Goal: Task Accomplishment & Management: Use online tool/utility

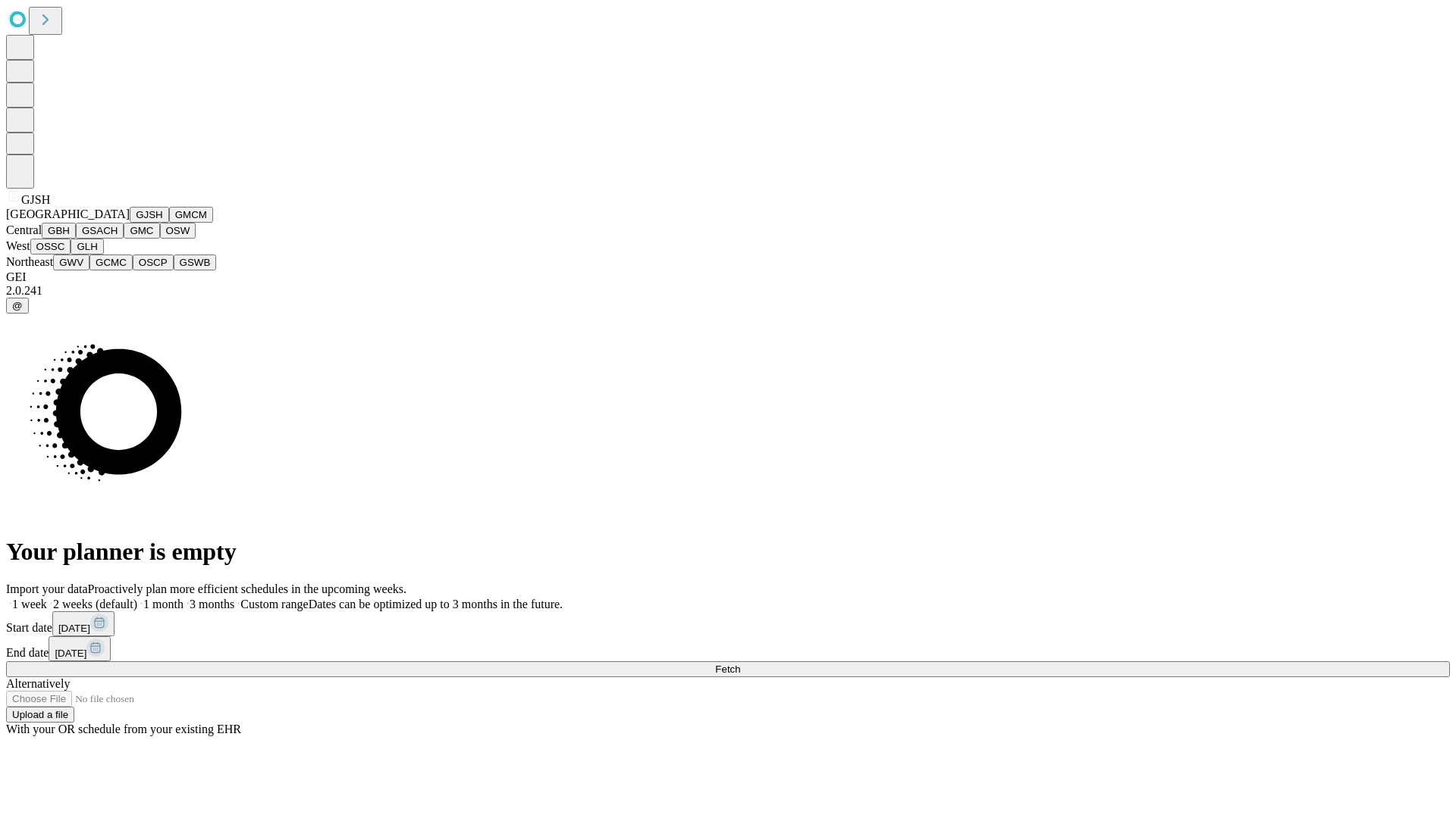
click at [130, 222] on button "GJSH" at bounding box center [149, 214] width 40 height 16
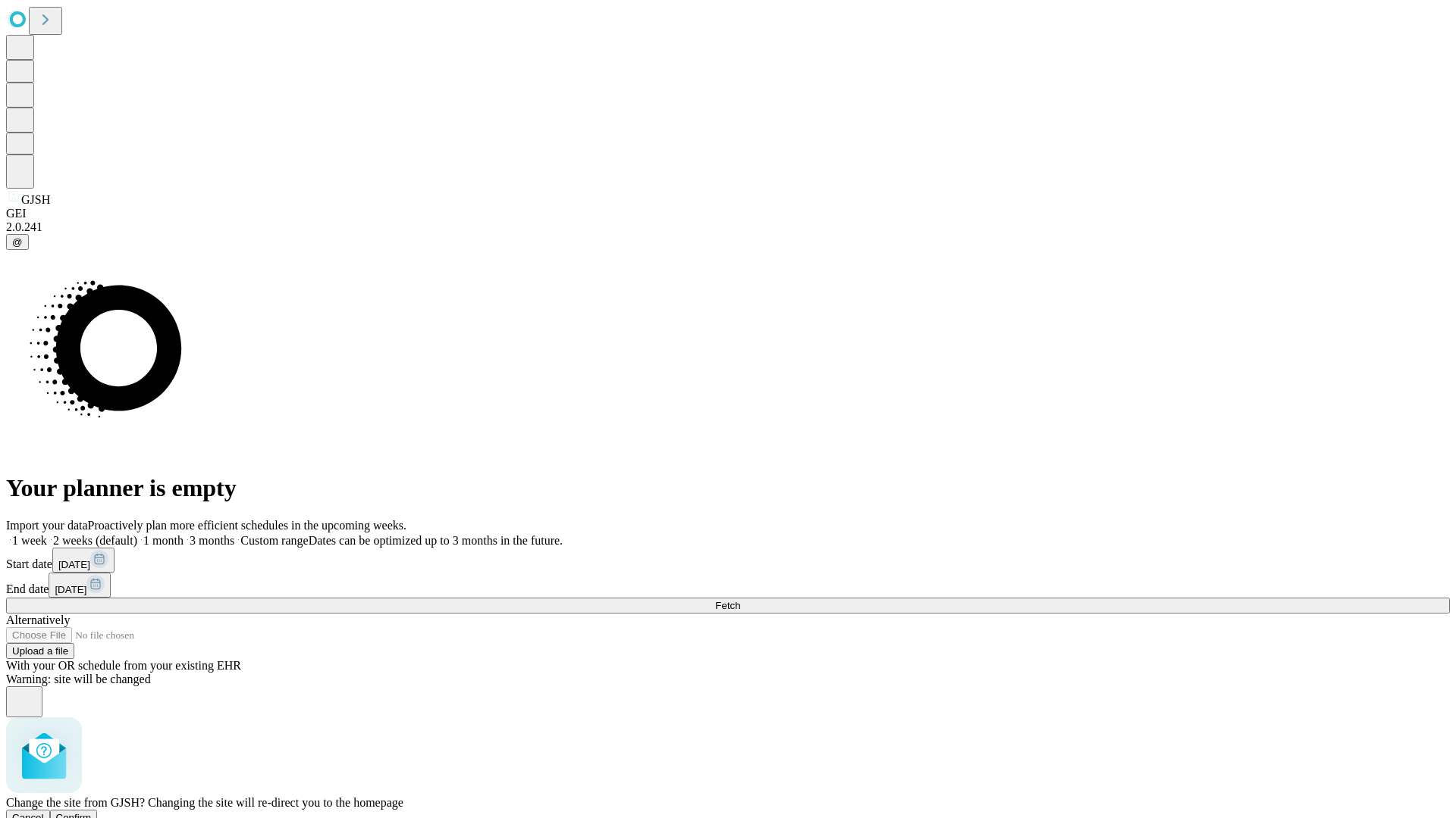
click at [92, 812] on span "Confirm" at bounding box center [74, 818] width 35 height 11
click at [184, 535] on label "1 month" at bounding box center [160, 541] width 46 height 13
click at [740, 600] on span "Fetch" at bounding box center [727, 606] width 25 height 11
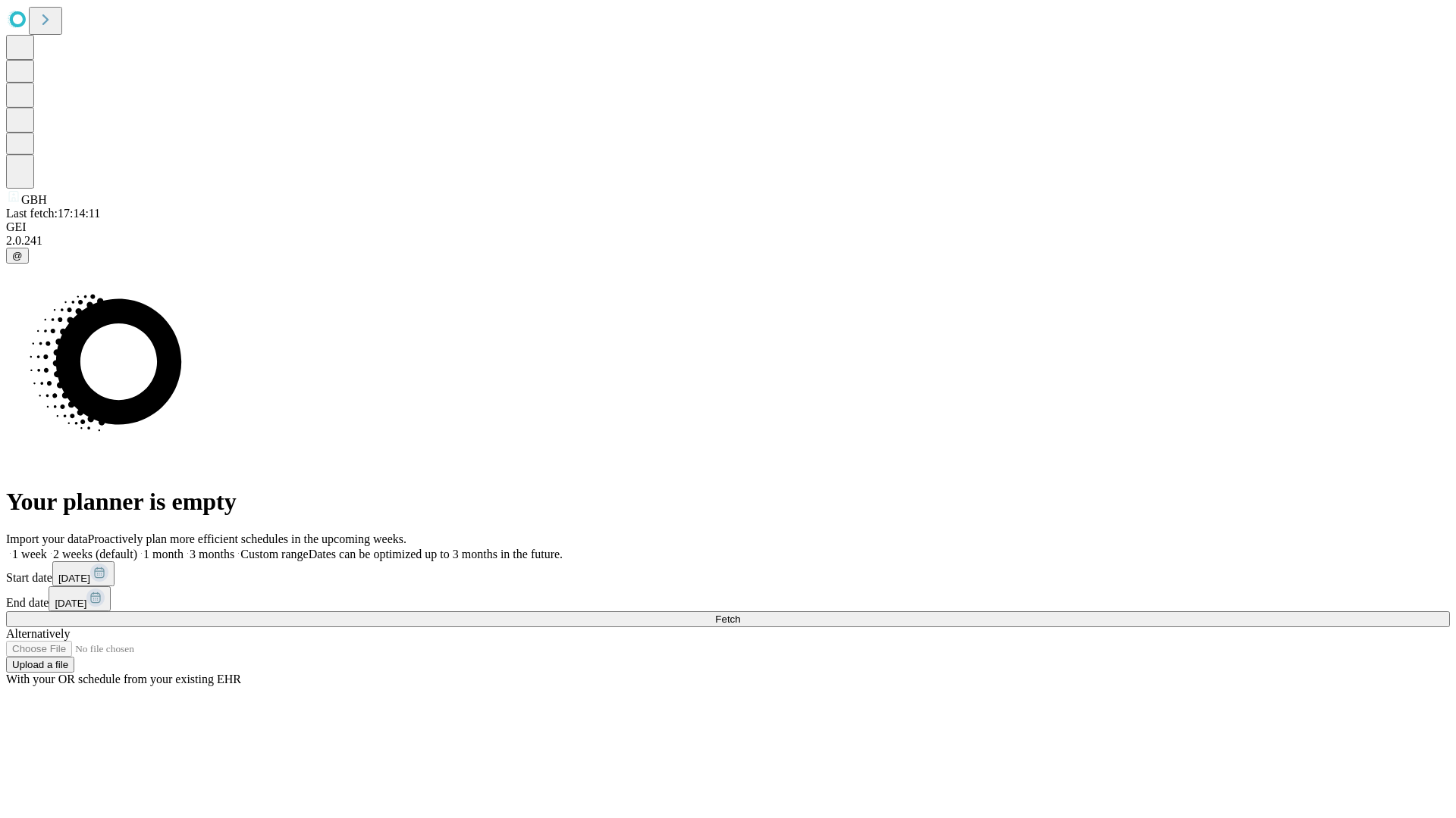
click at [740, 614] on span "Fetch" at bounding box center [727, 620] width 25 height 11
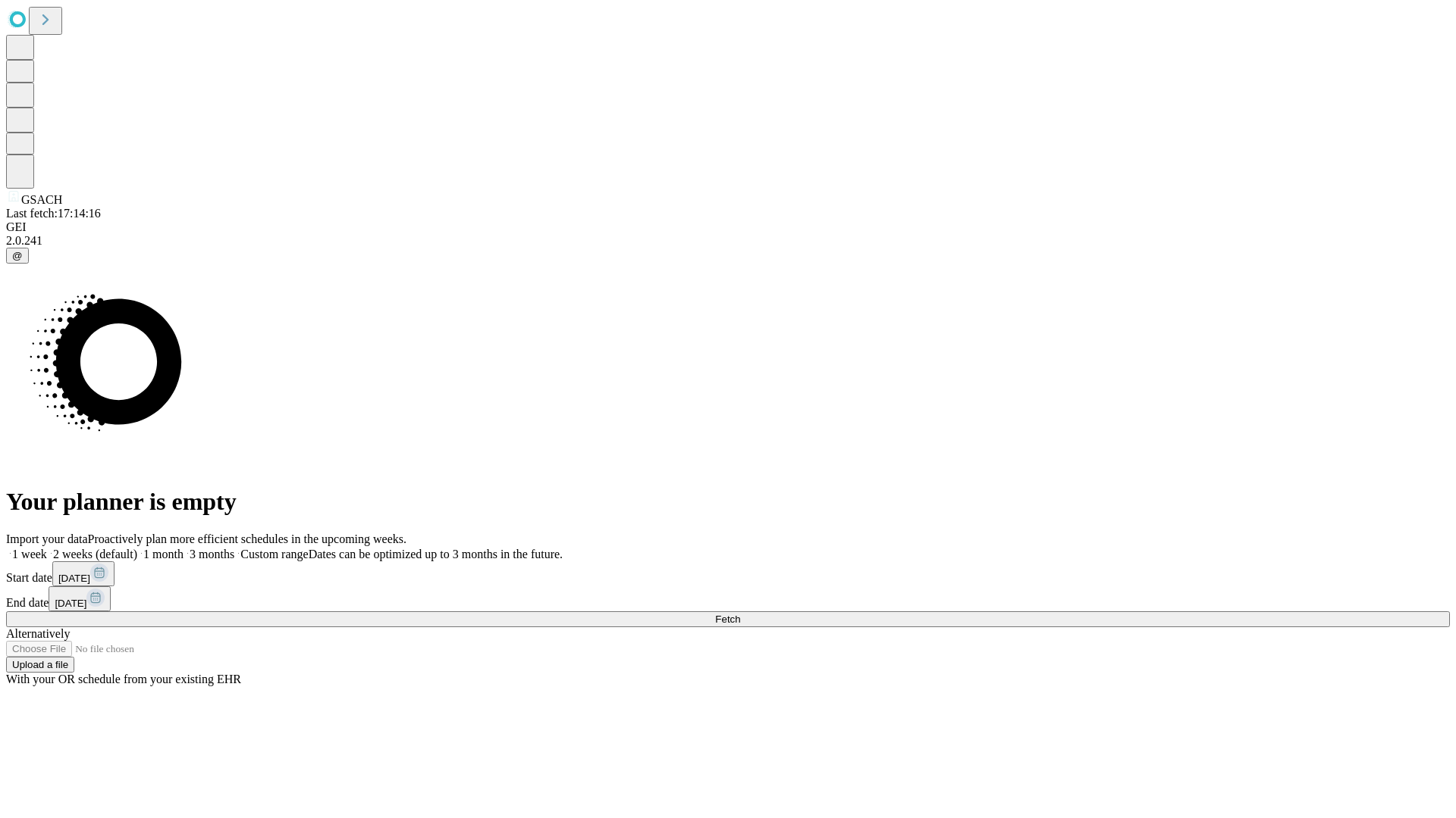
click at [740, 614] on span "Fetch" at bounding box center [727, 620] width 25 height 11
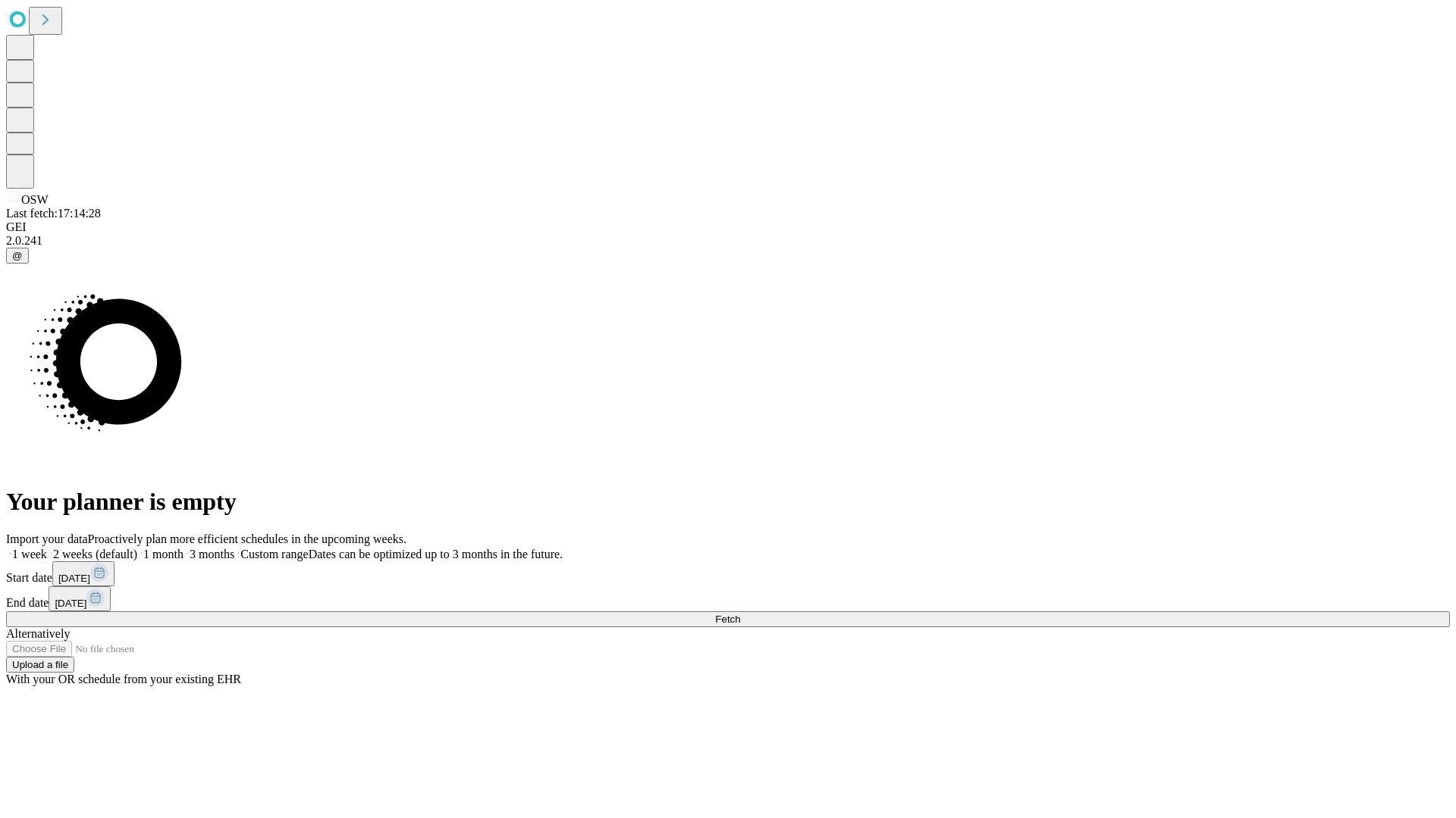
click at [184, 547] on label "1 month" at bounding box center [160, 554] width 46 height 13
click at [740, 614] on span "Fetch" at bounding box center [727, 620] width 25 height 11
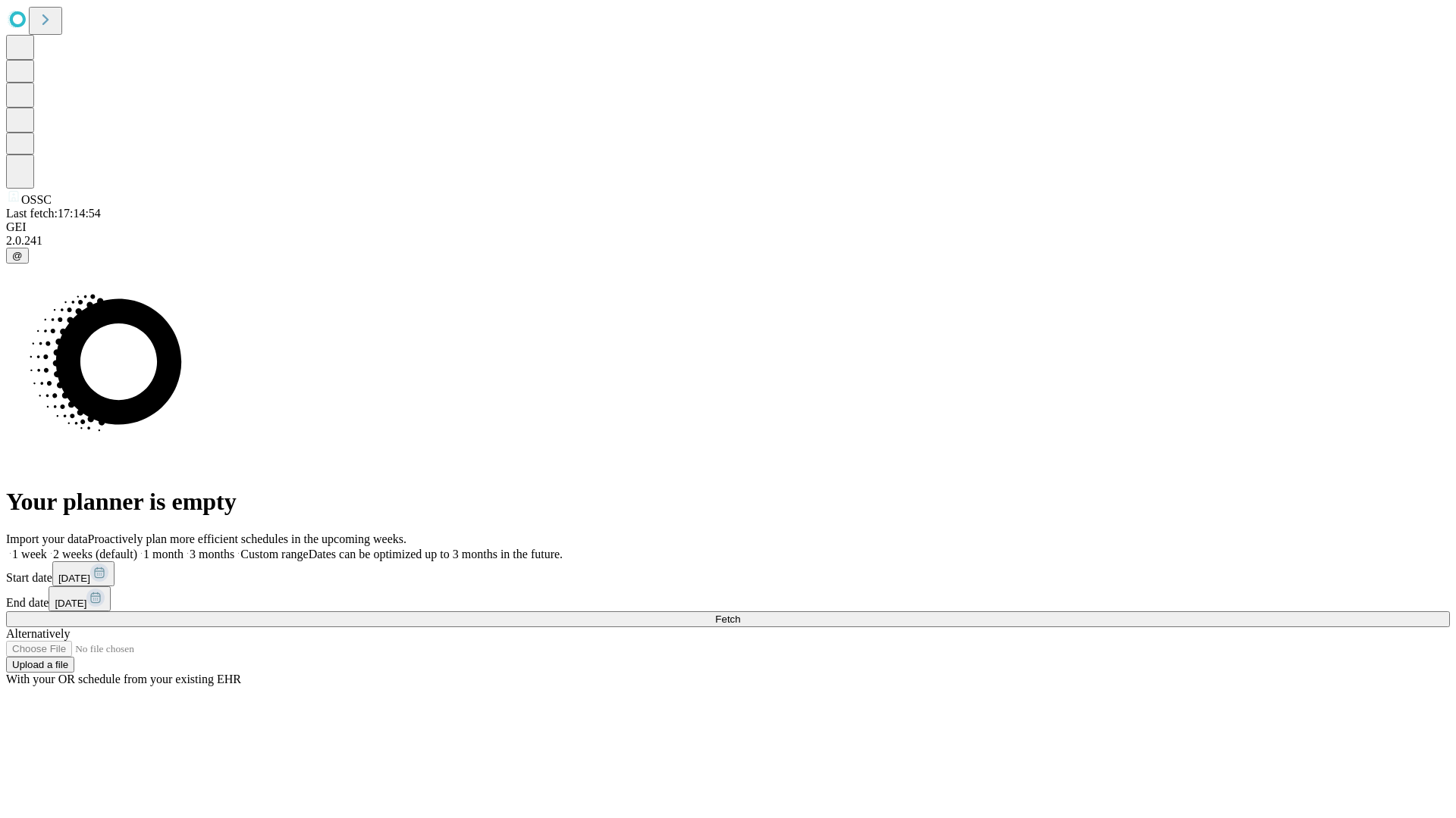
click at [184, 547] on label "1 month" at bounding box center [160, 554] width 46 height 13
click at [740, 614] on span "Fetch" at bounding box center [727, 620] width 25 height 11
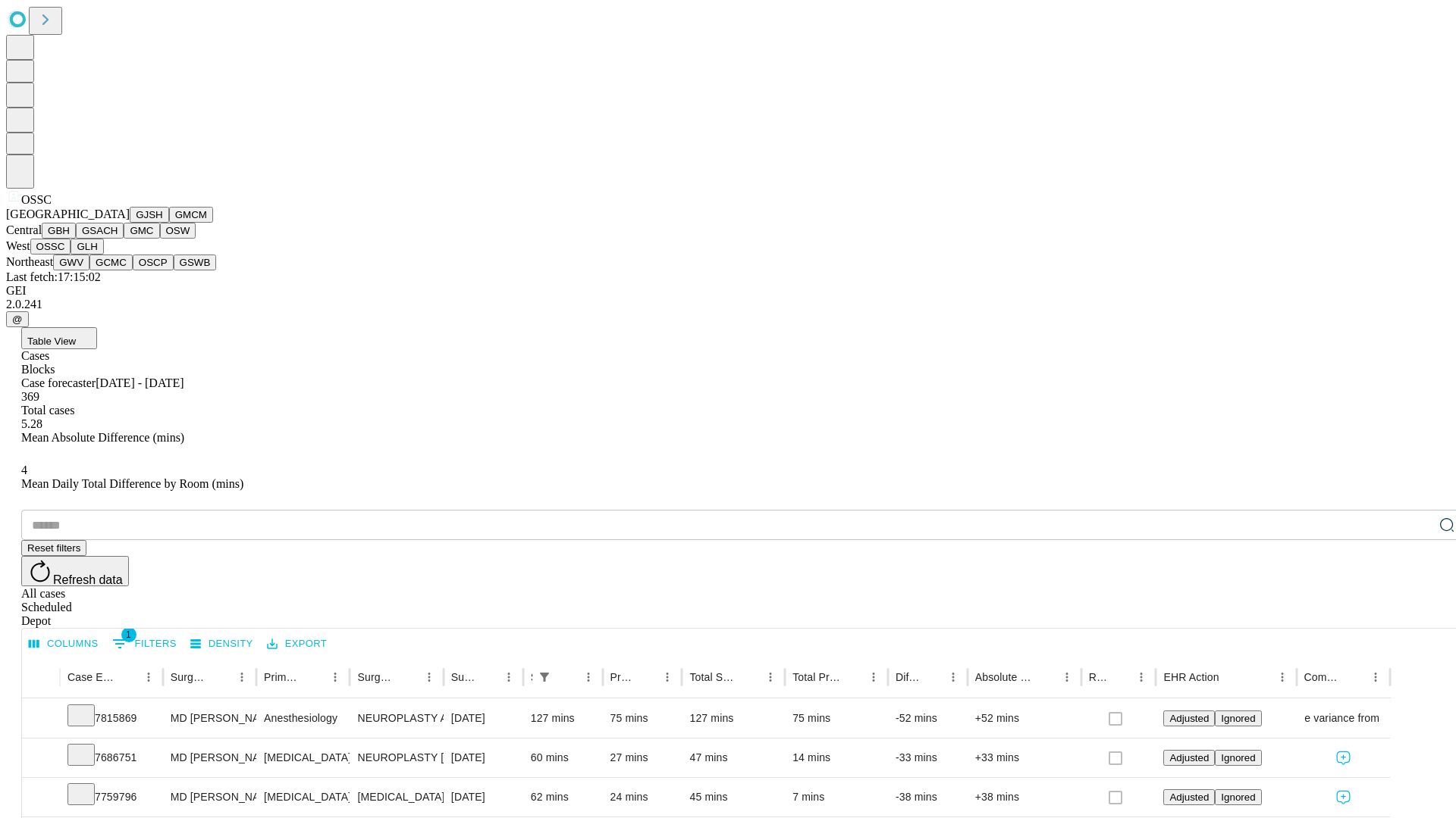
click at [103, 255] on button "GLH" at bounding box center [86, 246] width 32 height 16
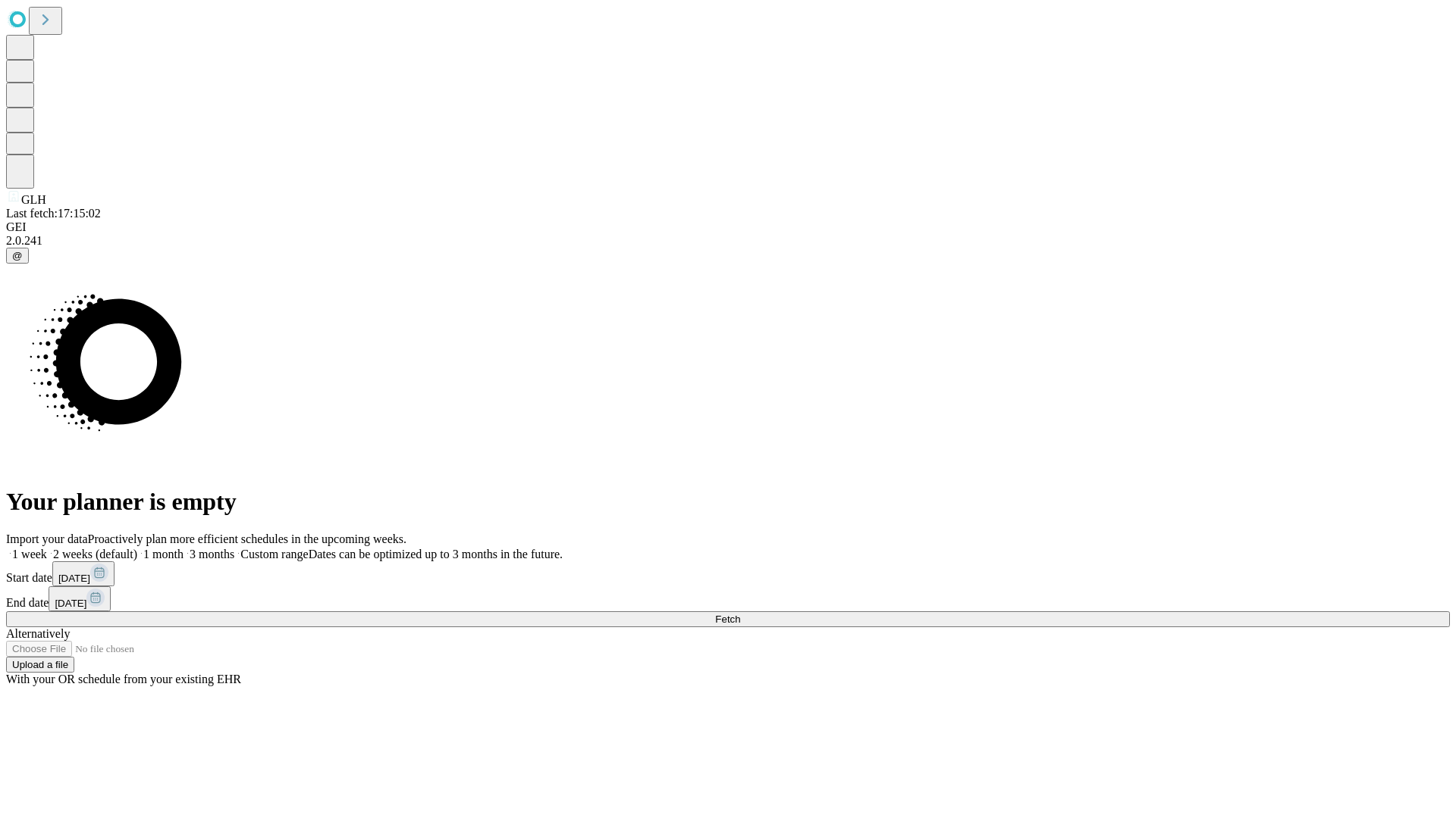
click at [184, 547] on label "1 month" at bounding box center [160, 554] width 46 height 13
click at [740, 614] on span "Fetch" at bounding box center [727, 620] width 25 height 11
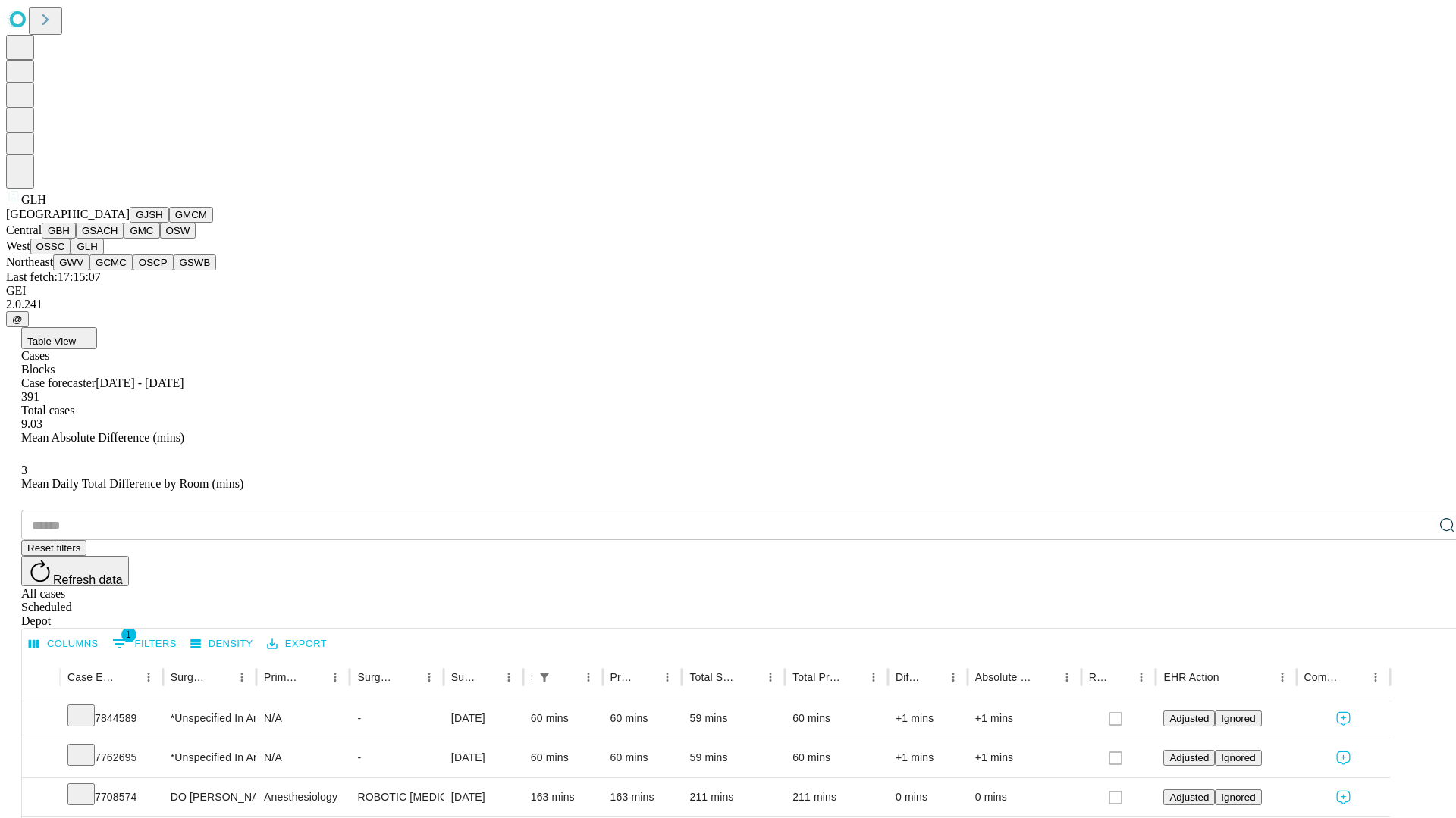
click at [90, 271] on button "GWV" at bounding box center [70, 262] width 36 height 16
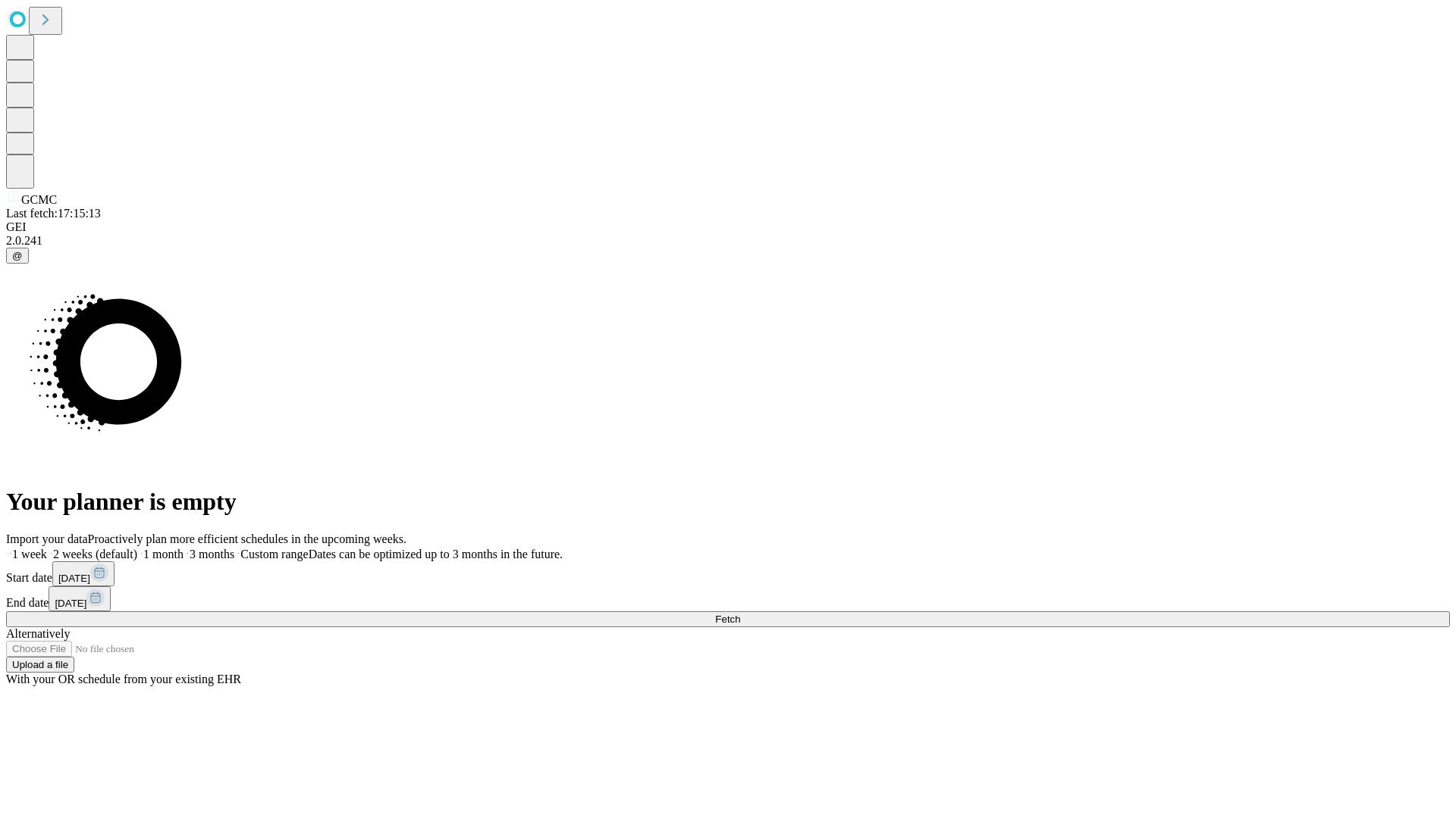
click at [184, 547] on label "1 month" at bounding box center [160, 554] width 46 height 13
click at [740, 614] on span "Fetch" at bounding box center [727, 620] width 25 height 11
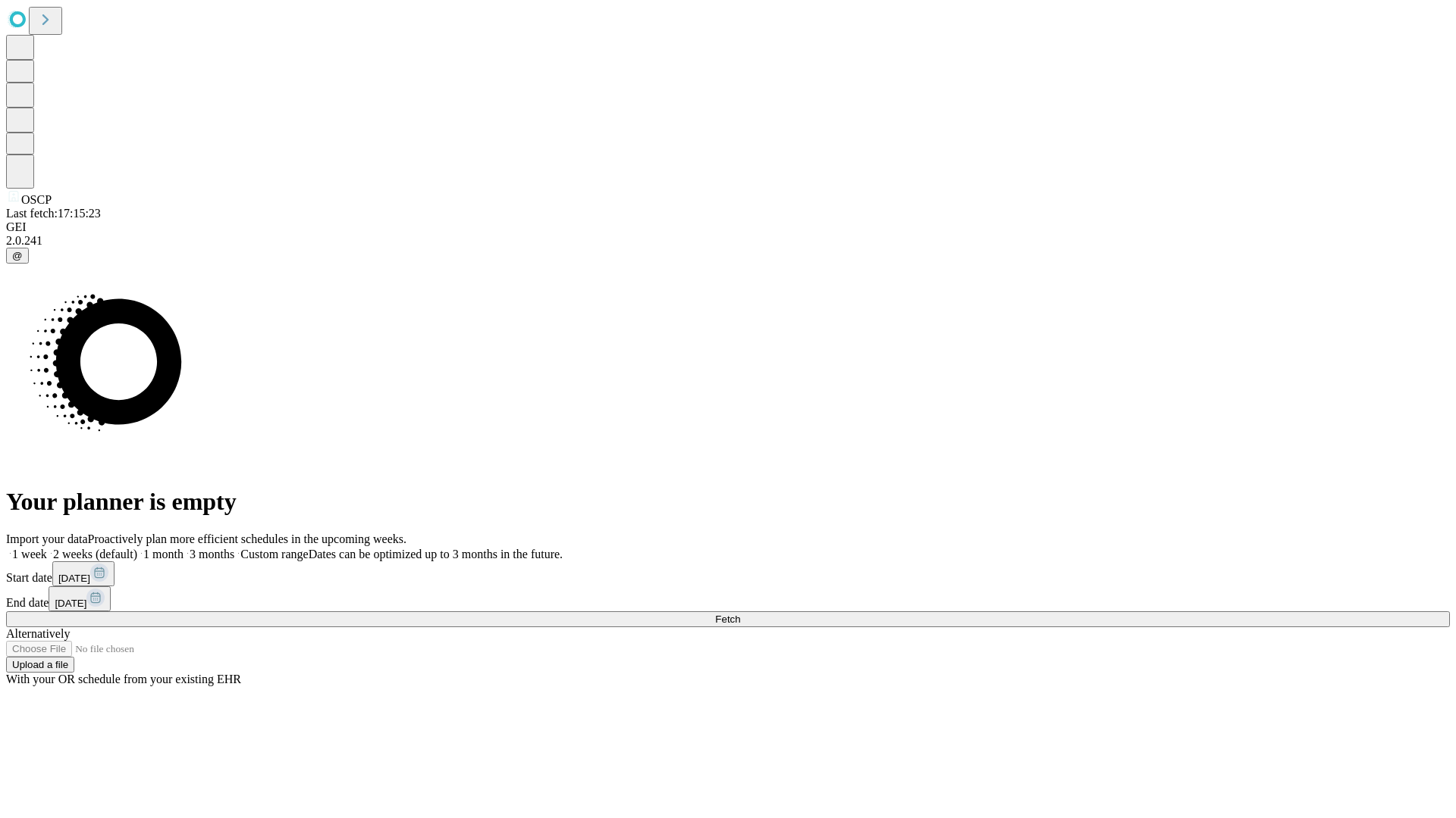
click at [740, 614] on span "Fetch" at bounding box center [727, 620] width 25 height 11
